Goal: Navigation & Orientation: Find specific page/section

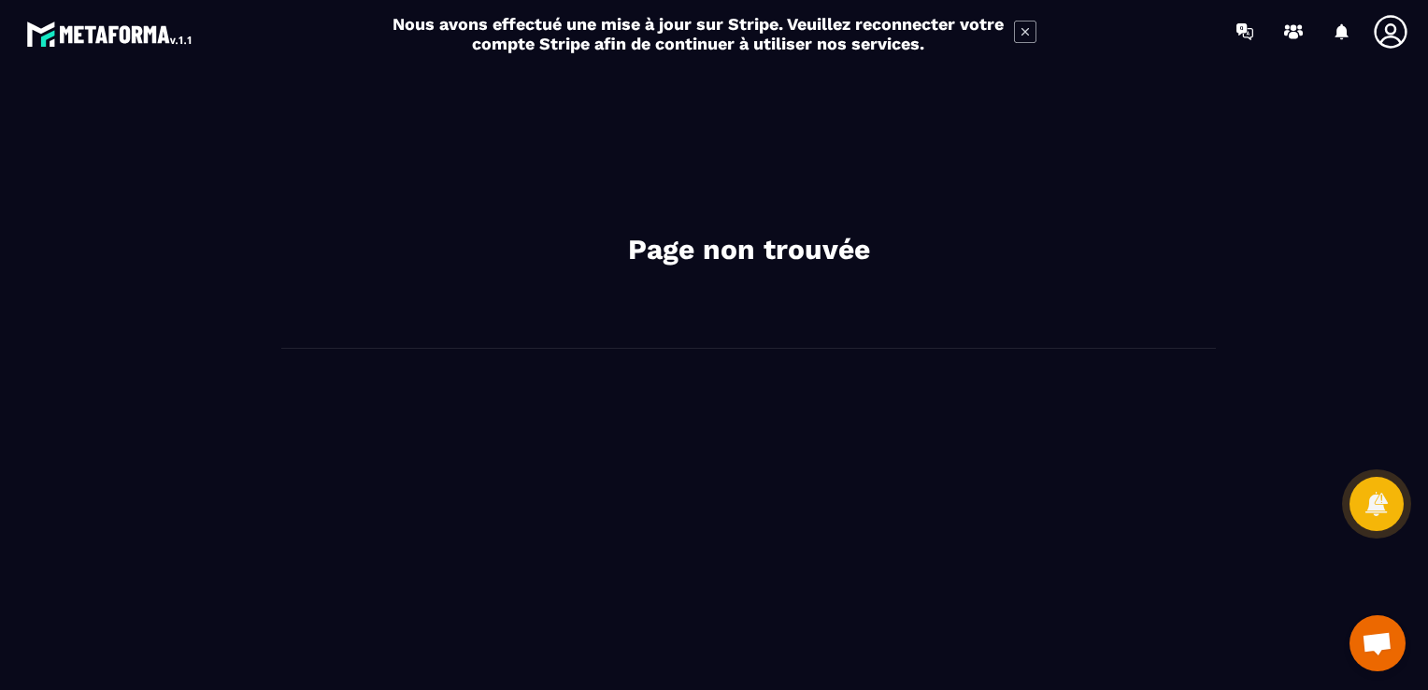
click at [741, 235] on h2 "Page non trouvée" at bounding box center [748, 249] width 561 height 37
click at [736, 27] on h2 "Nous avons effectué une mise à jour sur Stripe. Veuillez reconnecter votre comp…" at bounding box center [698, 33] width 613 height 39
click at [1021, 28] on icon at bounding box center [1025, 32] width 22 height 22
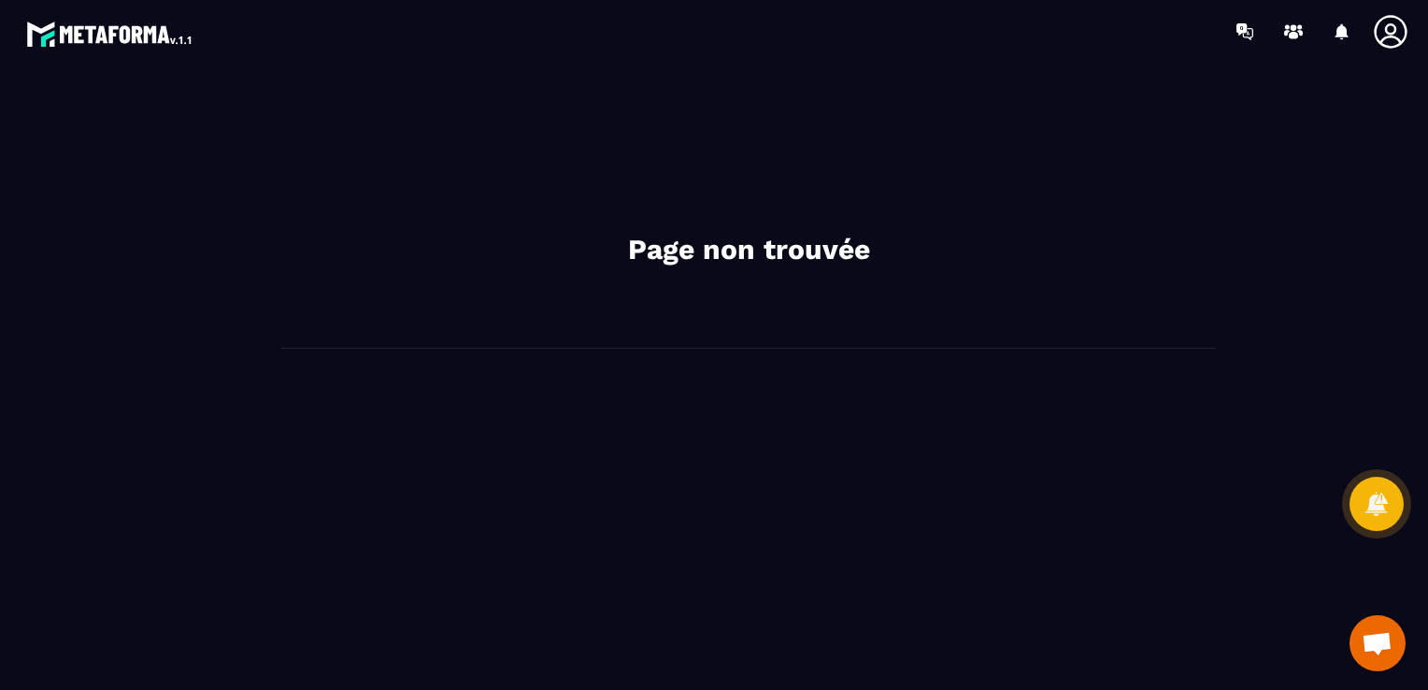
click at [1393, 32] on icon at bounding box center [1390, 31] width 33 height 33
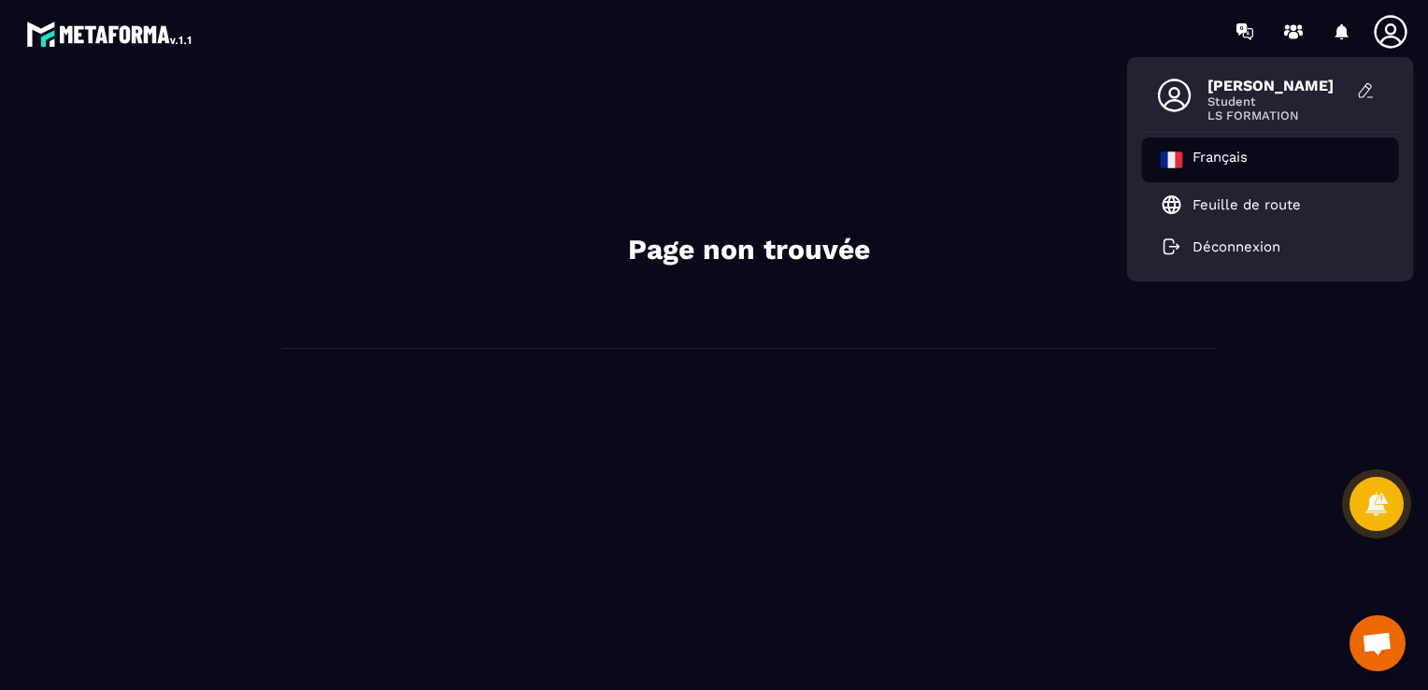
click at [1225, 154] on p "Français" at bounding box center [1220, 160] width 55 height 22
